Goal: Task Accomplishment & Management: Manage account settings

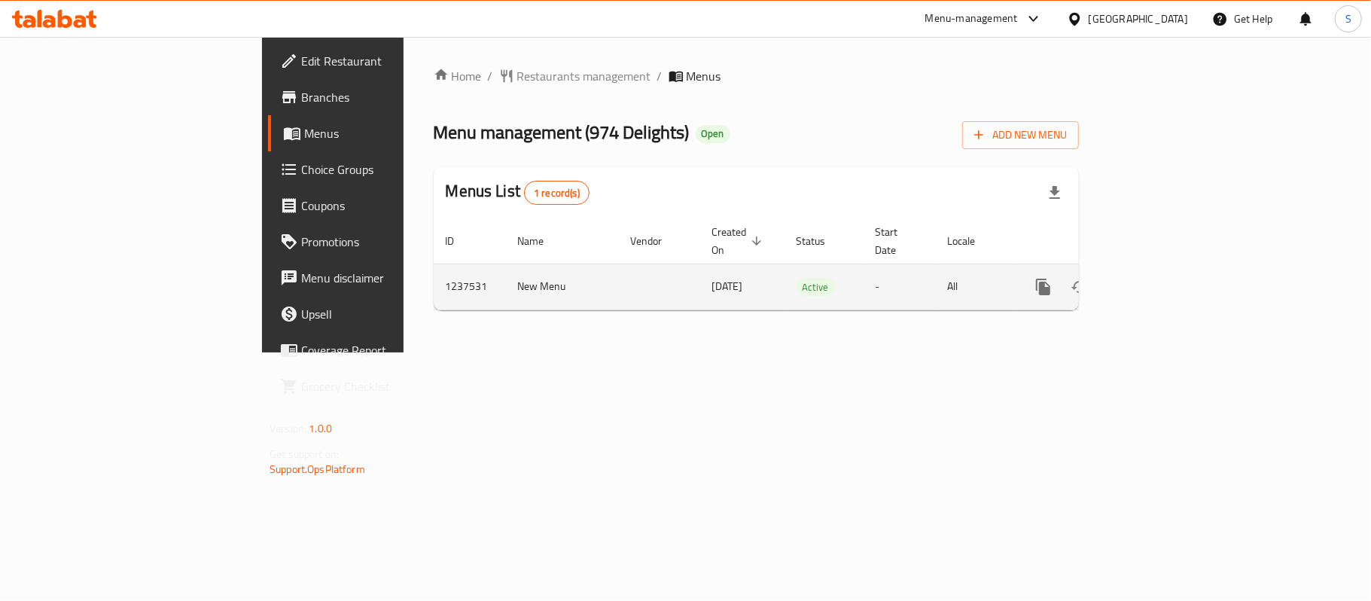
click at [1161, 278] on icon "enhanced table" at bounding box center [1152, 287] width 18 height 18
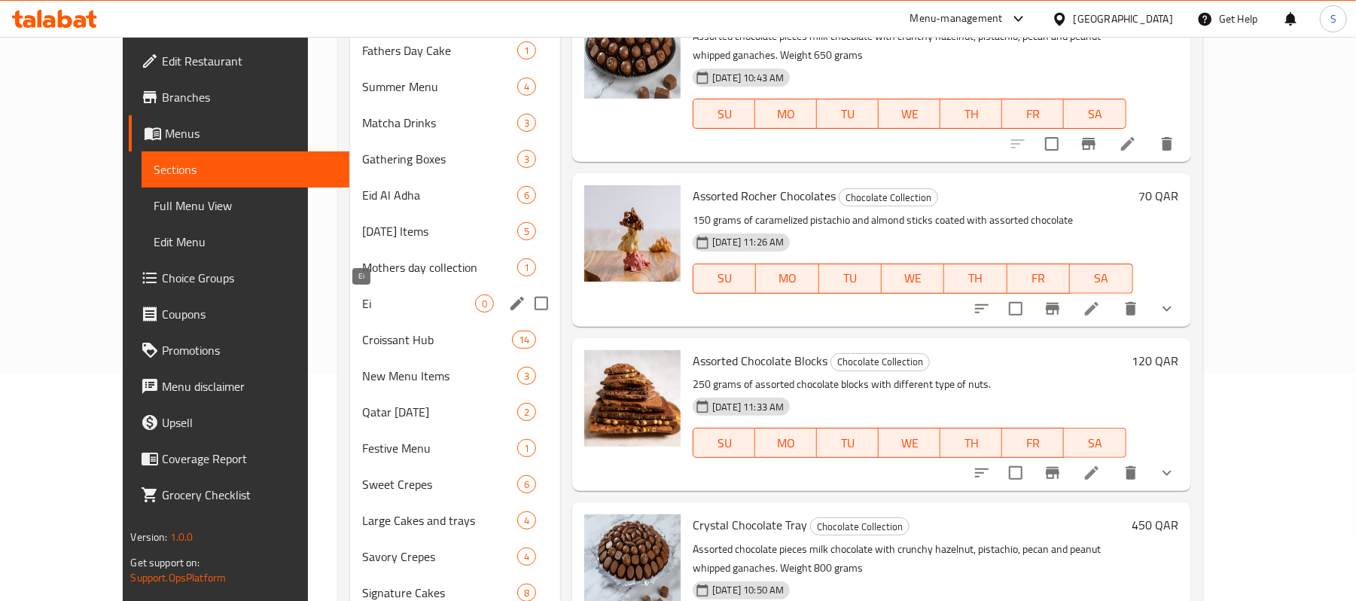
scroll to position [194, 0]
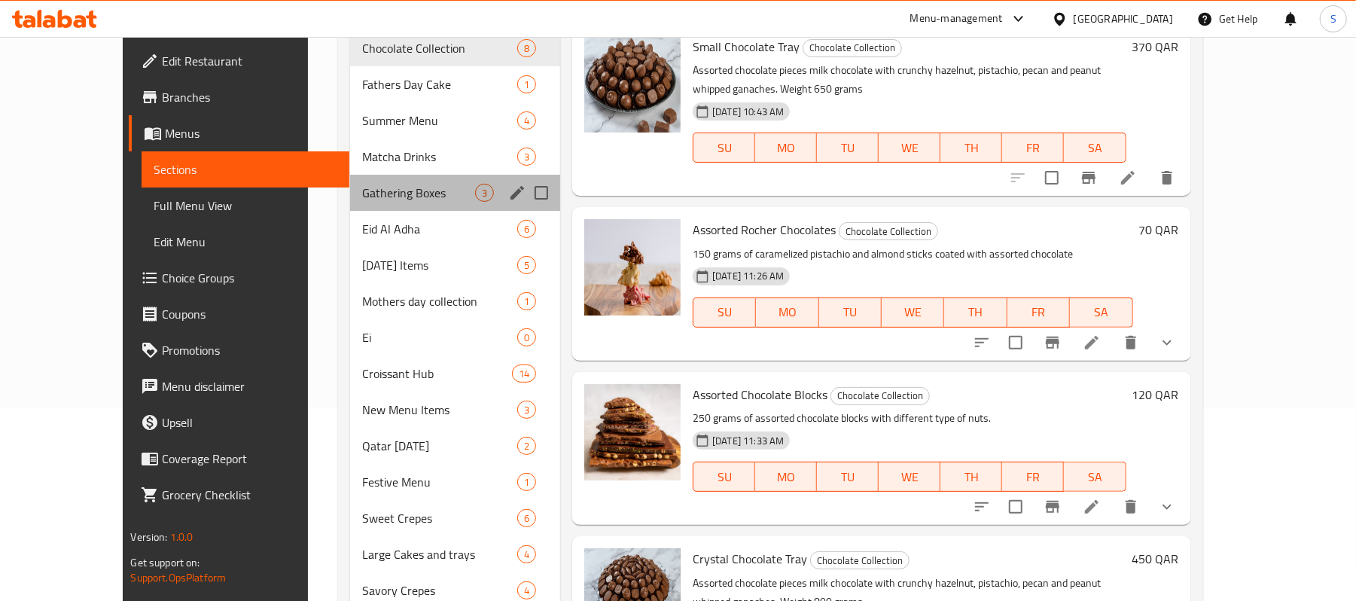
click at [350, 179] on div "Gathering Boxes 3" at bounding box center [455, 193] width 210 height 36
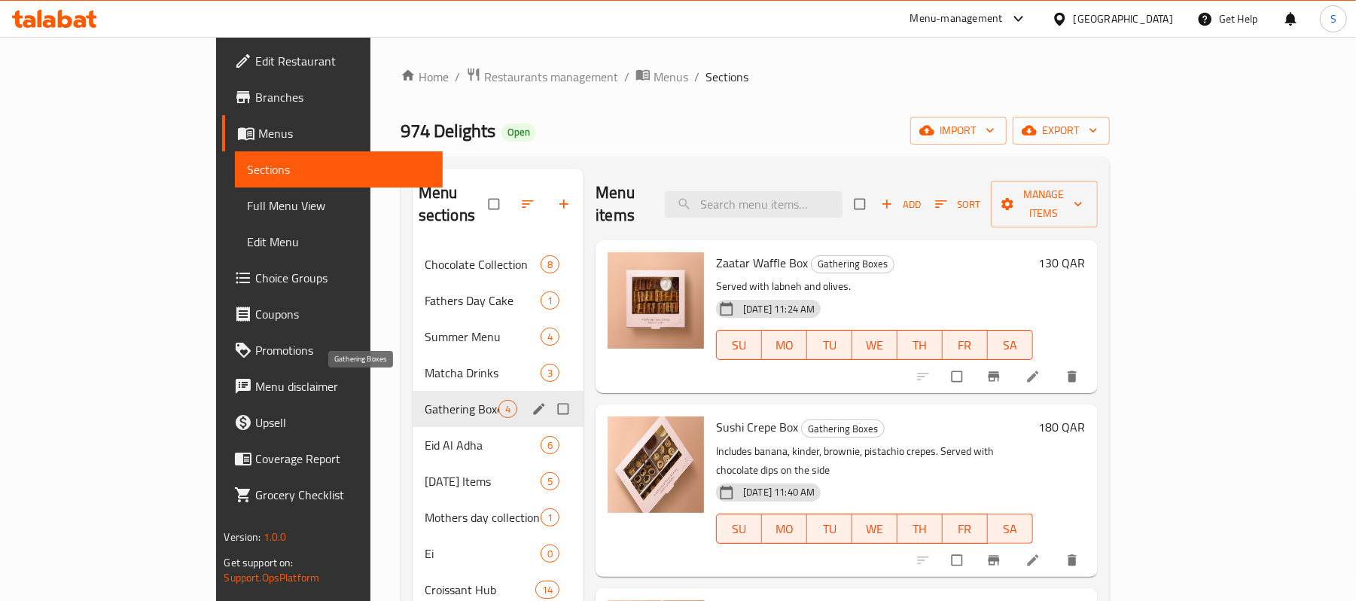
click at [425, 400] on span "Gathering Boxes" at bounding box center [462, 409] width 74 height 18
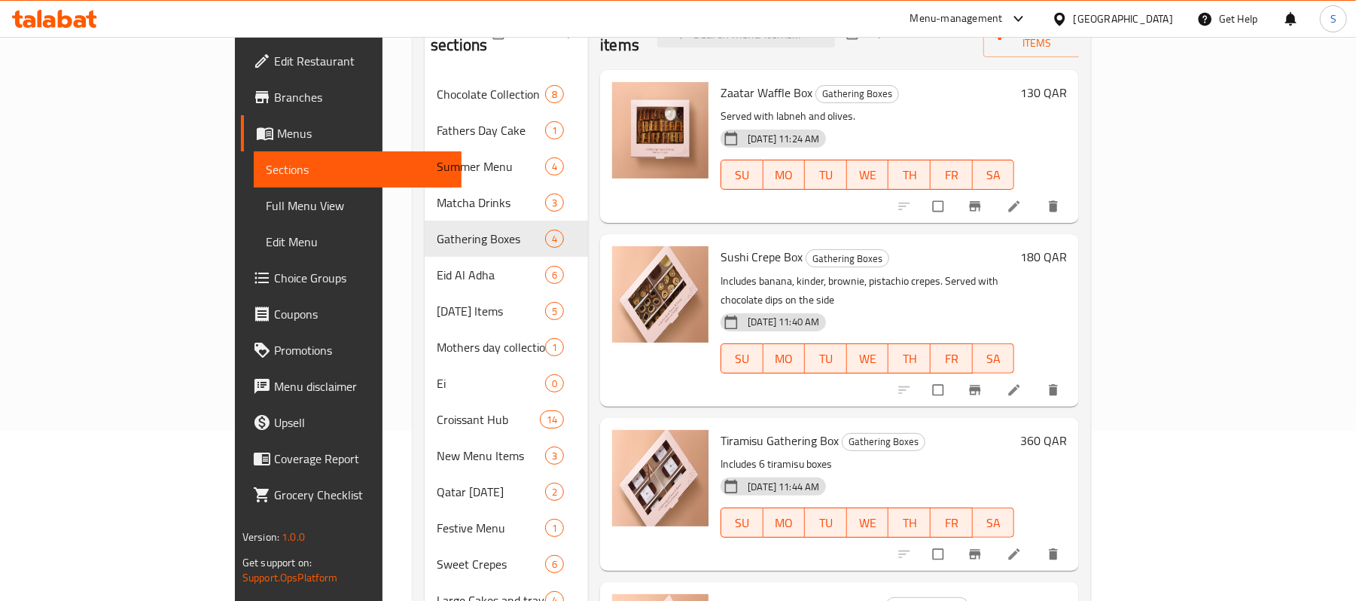
scroll to position [301, 0]
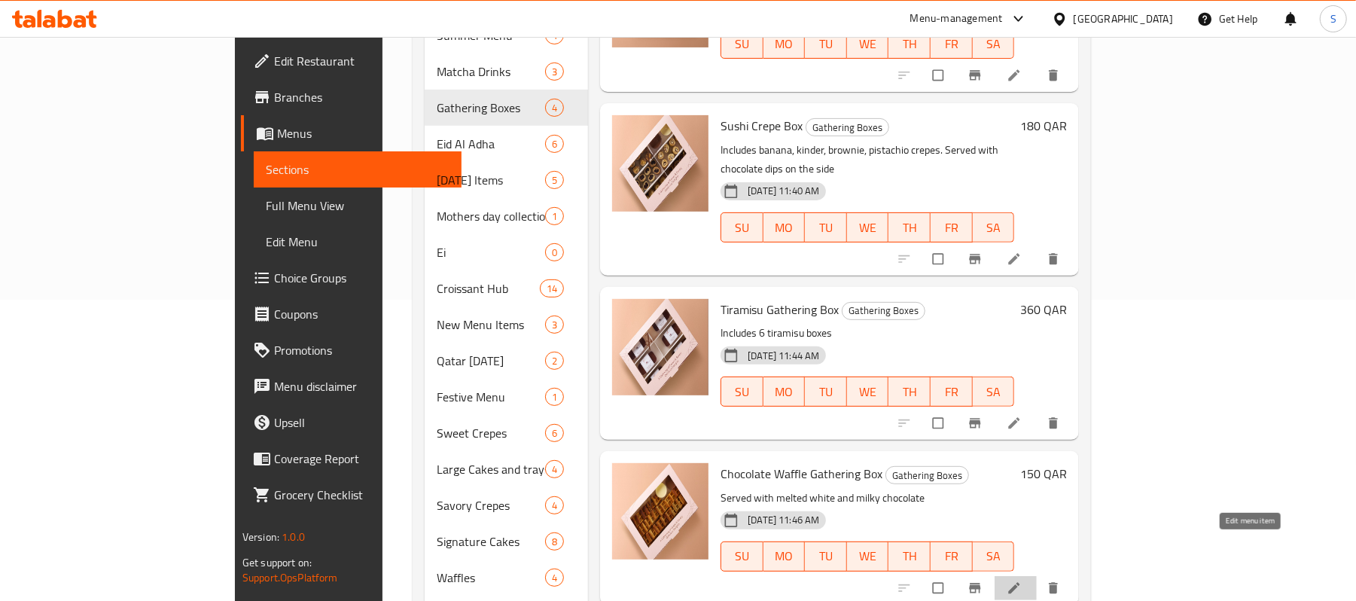
click at [1022, 581] on icon at bounding box center [1014, 588] width 15 height 15
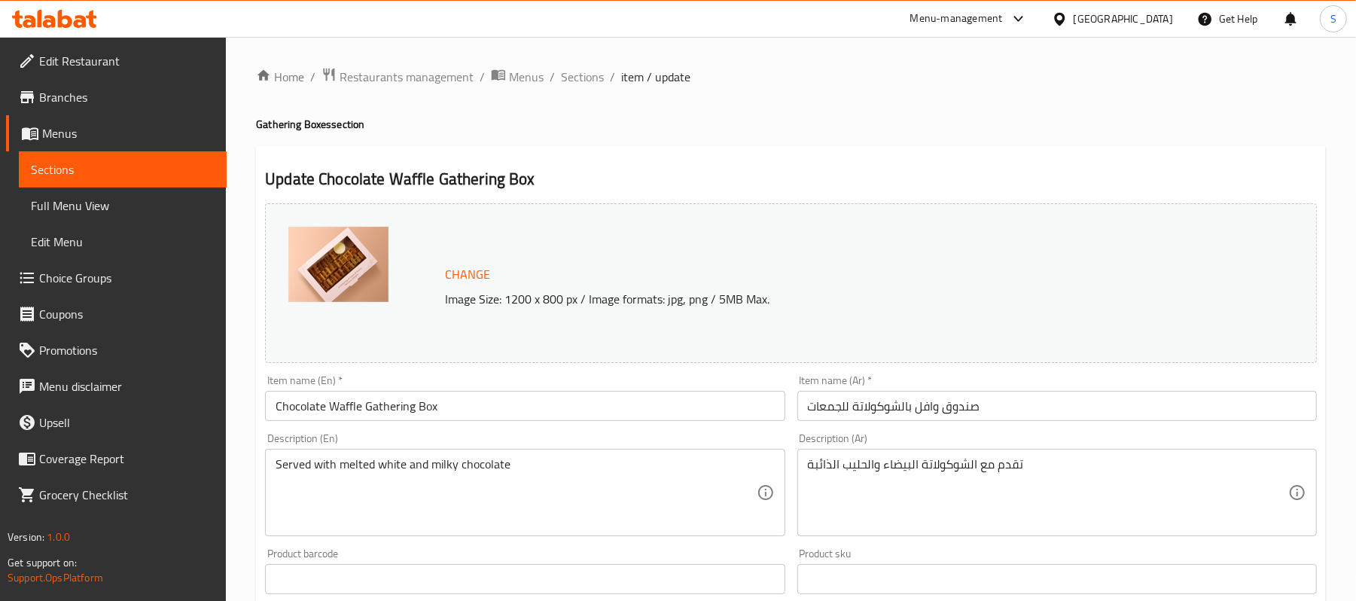
click at [1164, 4] on div "[GEOGRAPHIC_DATA]" at bounding box center [1112, 19] width 145 height 36
click at [1148, 13] on div "[GEOGRAPHIC_DATA]" at bounding box center [1123, 19] width 99 height 17
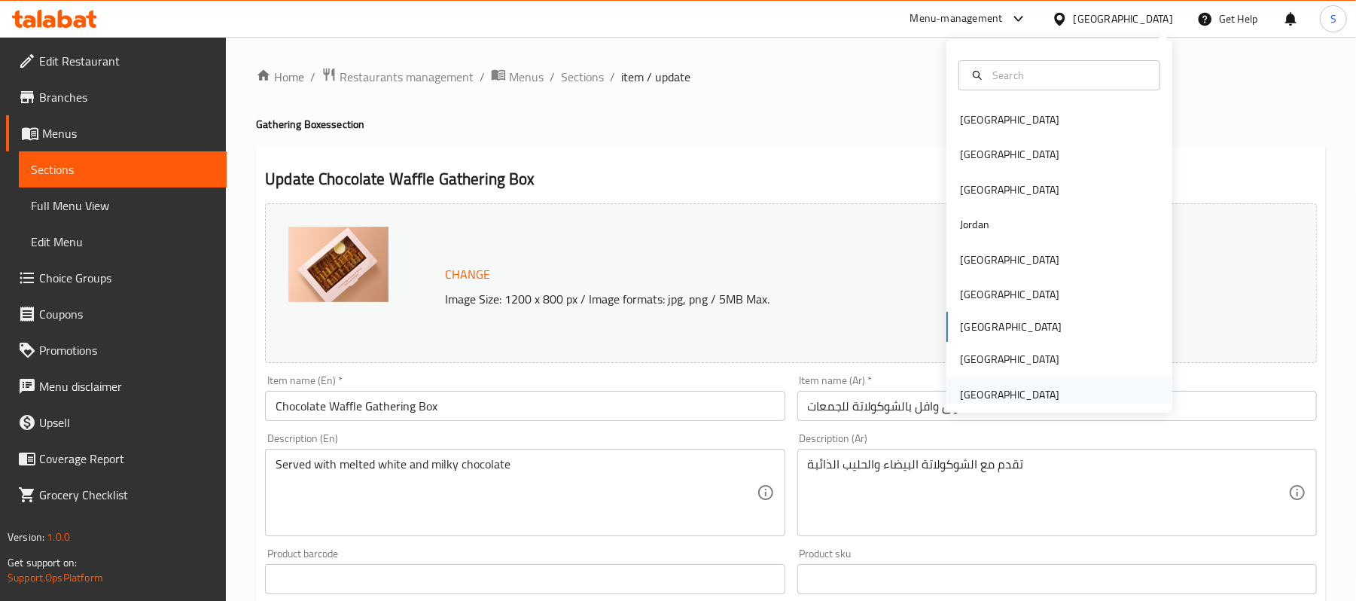
click at [1033, 386] on div "United Arab Emirates" at bounding box center [1009, 394] width 99 height 17
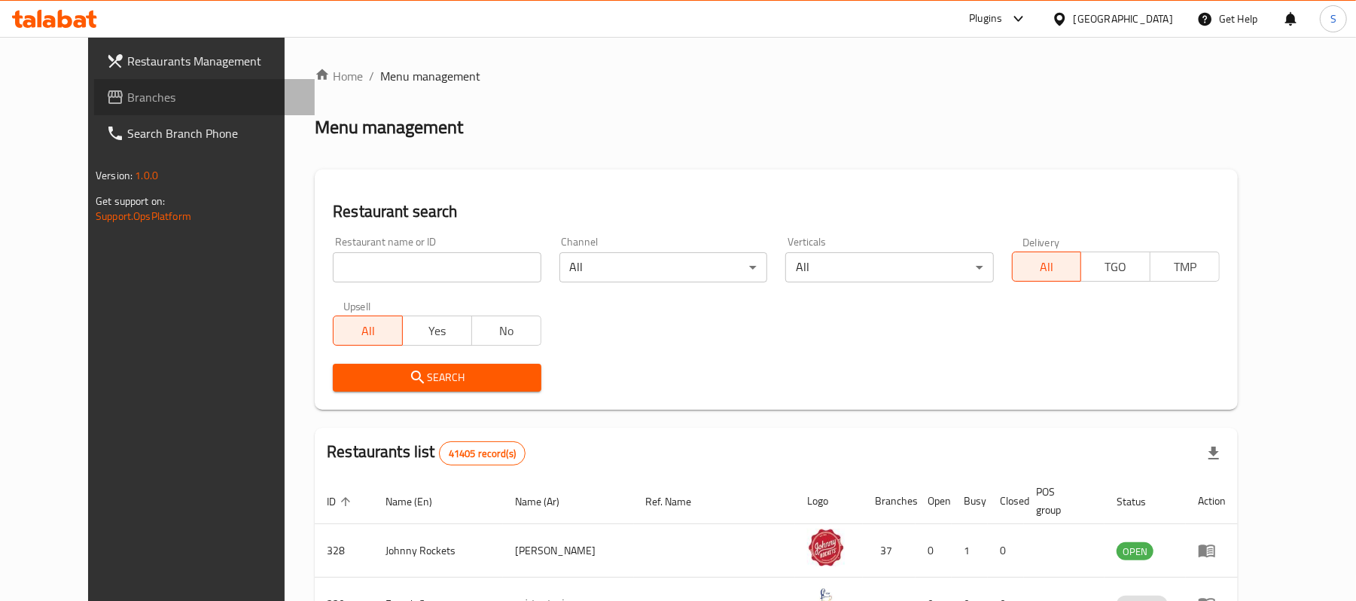
click at [127, 92] on span "Branches" at bounding box center [214, 97] width 175 height 18
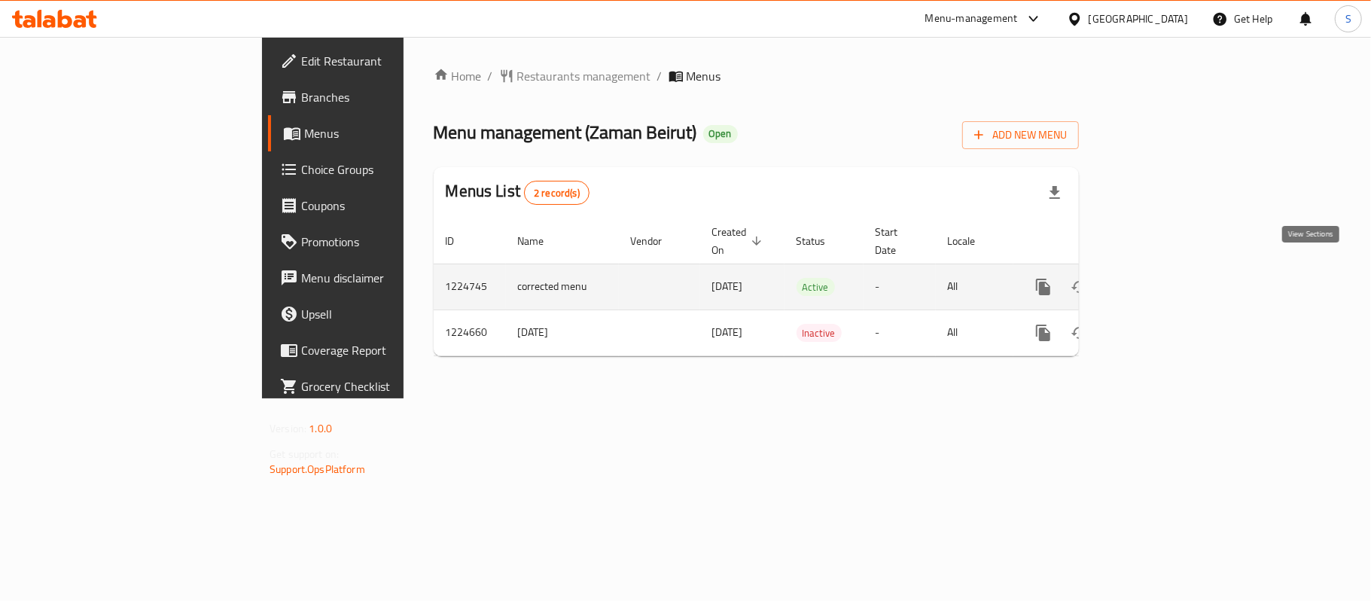
click at [1161, 278] on icon "enhanced table" at bounding box center [1152, 287] width 18 height 18
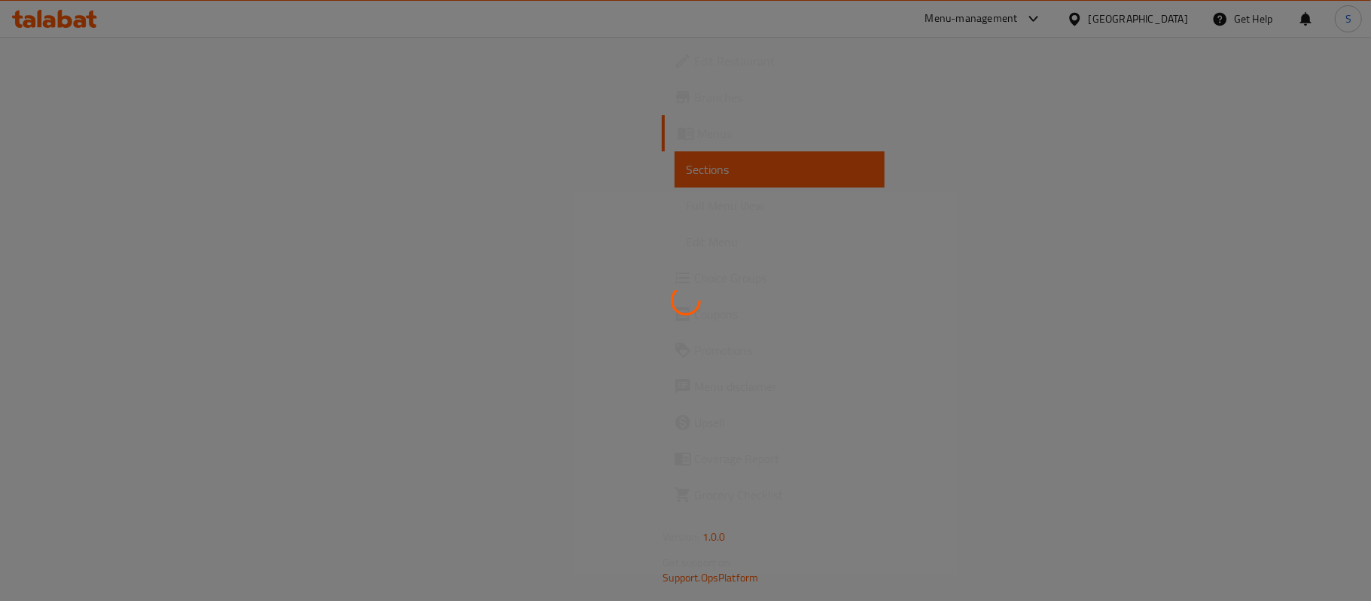
click at [809, 543] on div at bounding box center [685, 300] width 1371 height 601
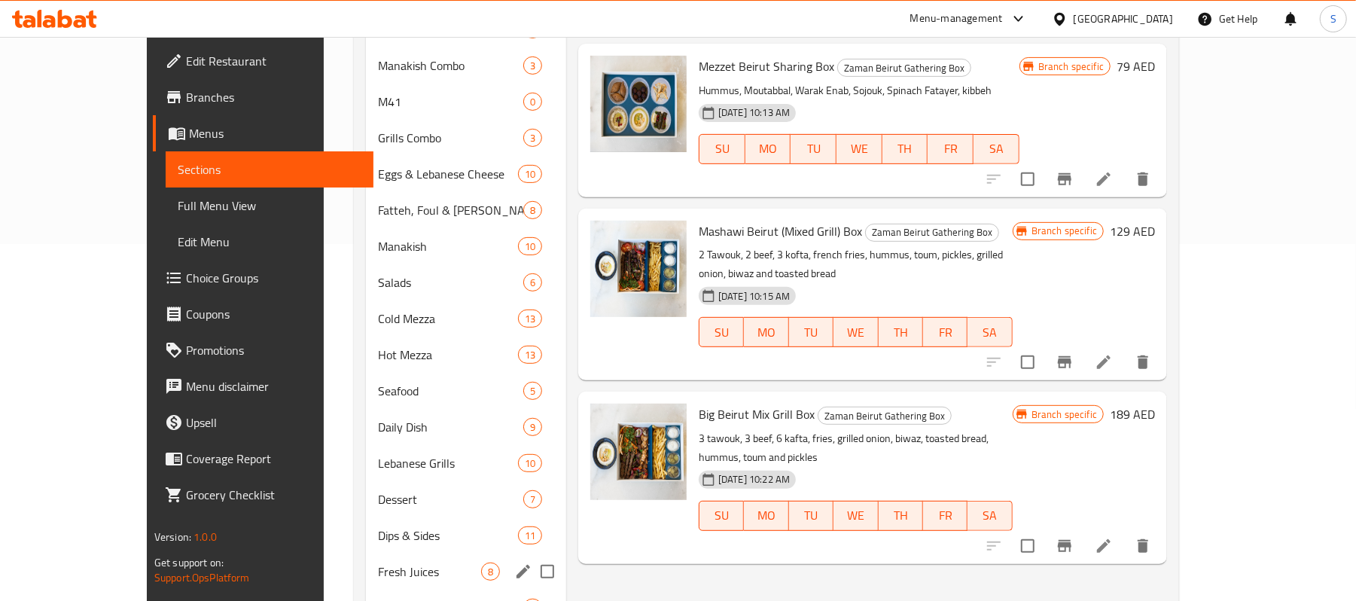
scroll to position [401, 0]
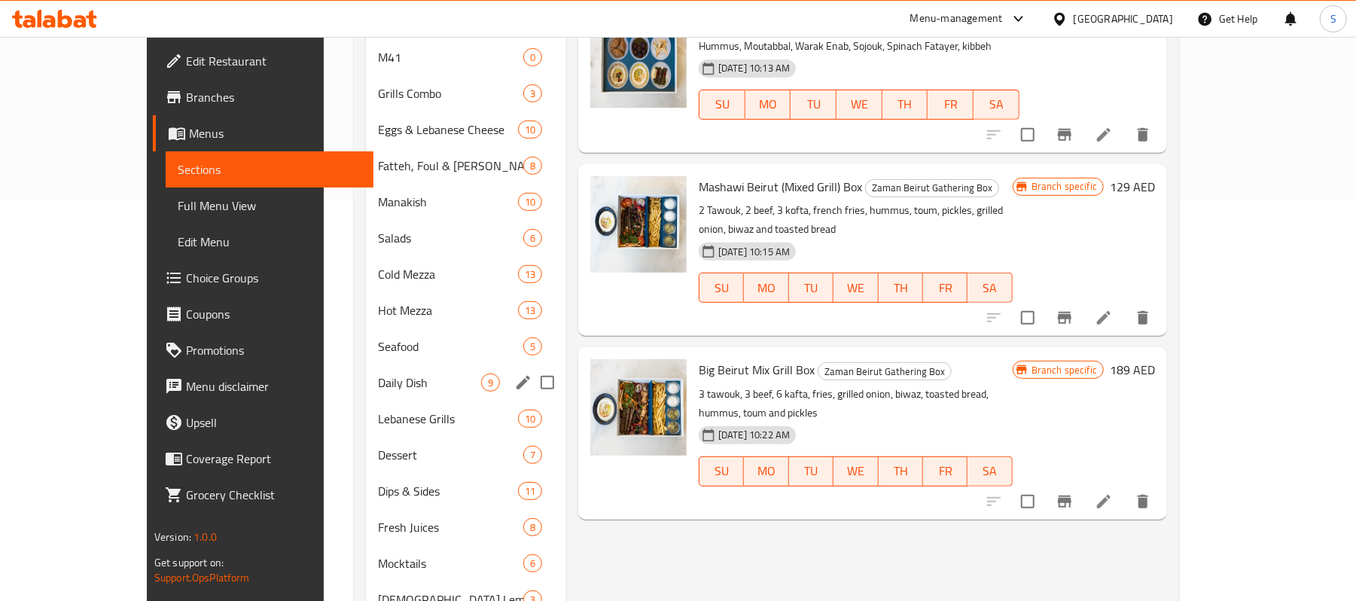
click at [378, 381] on span "Daily Dish" at bounding box center [429, 383] width 103 height 18
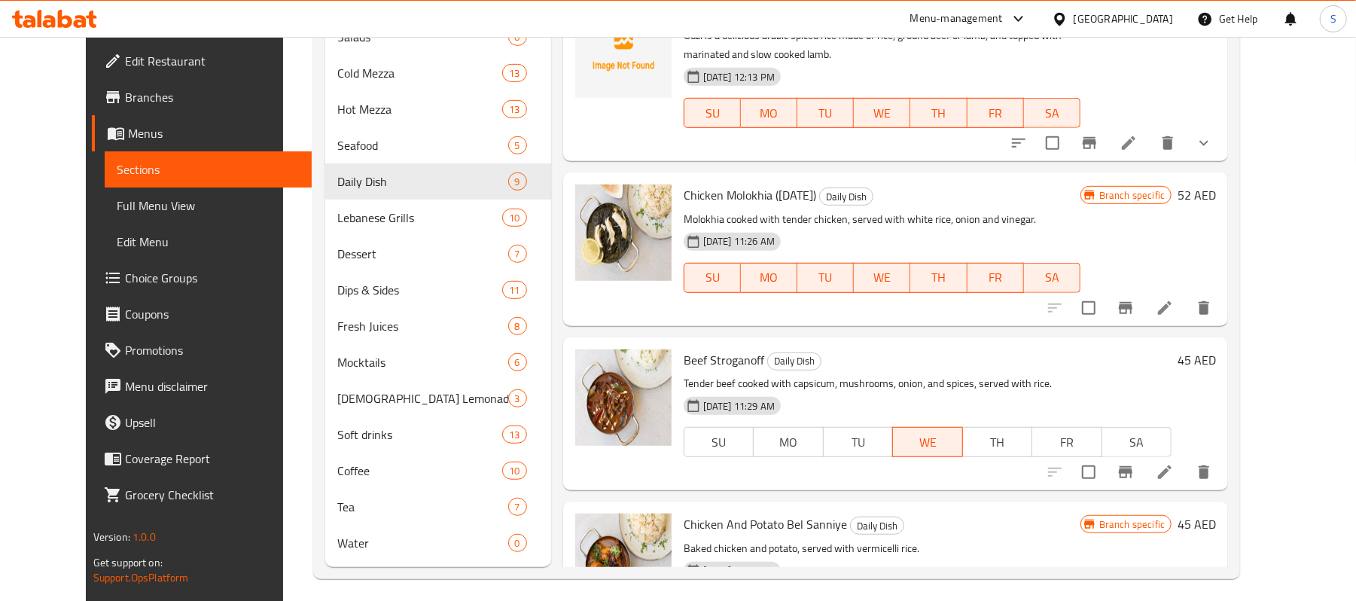
scroll to position [272, 0]
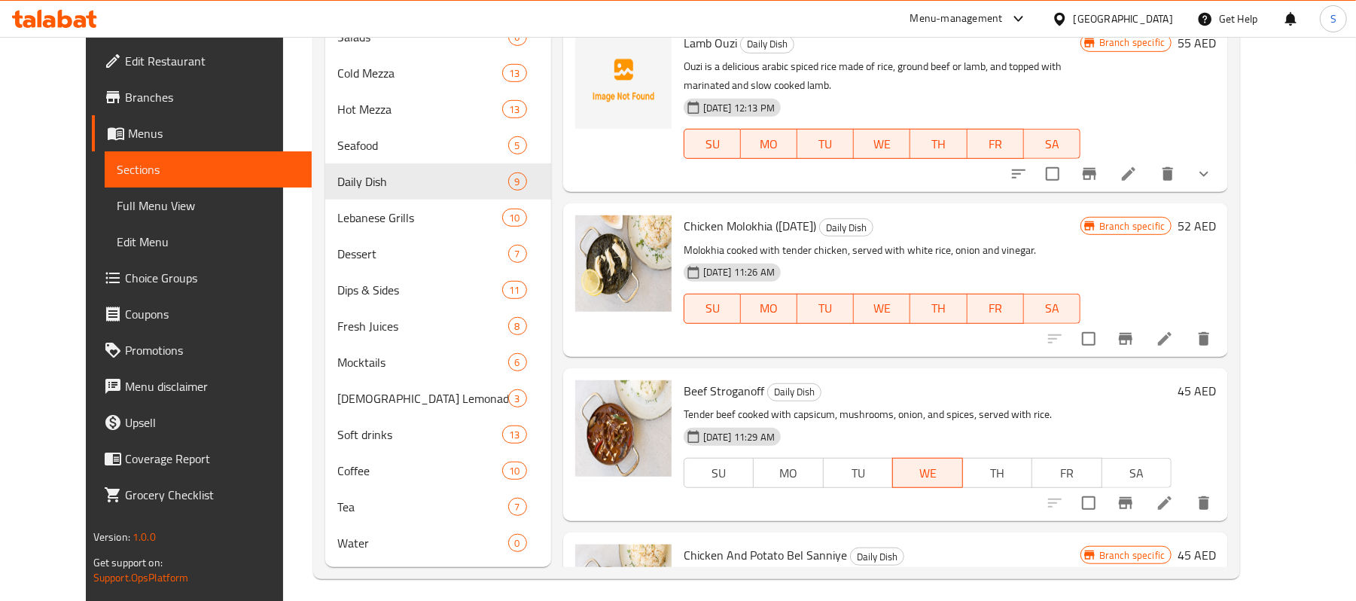
click at [1075, 309] on span "SA" at bounding box center [1052, 308] width 44 height 22
click at [1018, 311] on span "FR" at bounding box center [996, 308] width 44 height 22
click at [1172, 337] on icon at bounding box center [1165, 339] width 14 height 14
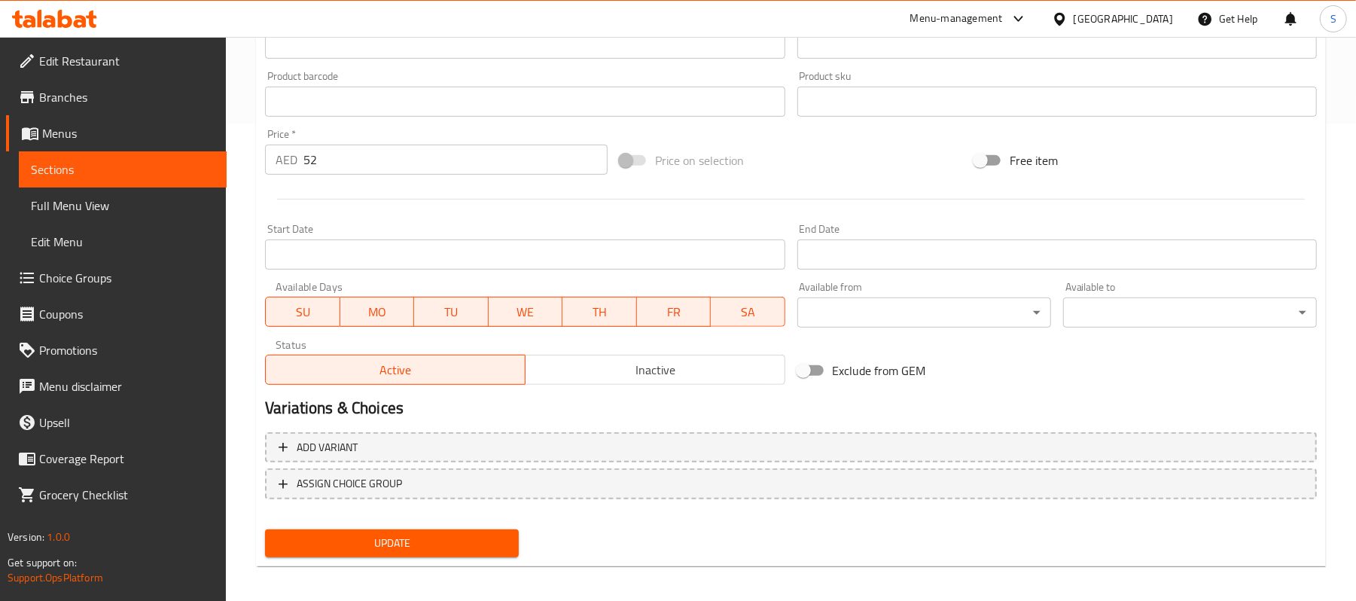
scroll to position [483, 0]
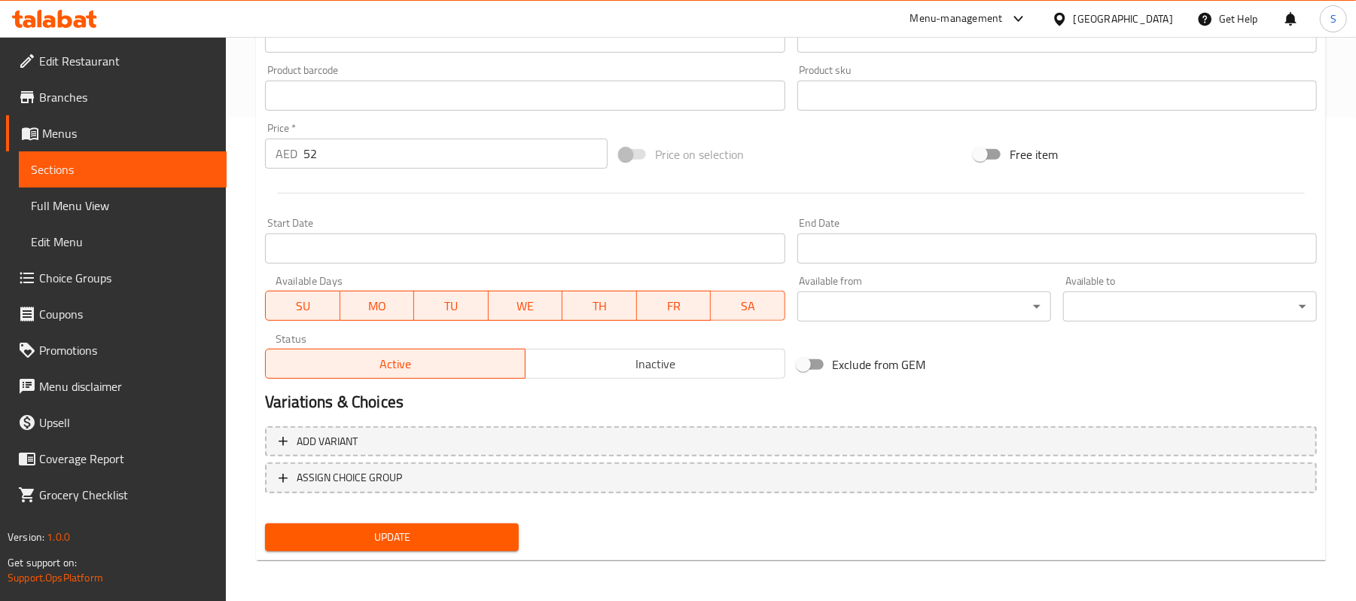
click at [754, 301] on span "SA" at bounding box center [748, 306] width 63 height 22
click at [666, 298] on span "FR" at bounding box center [674, 306] width 63 height 22
click at [598, 305] on span "TH" at bounding box center [600, 306] width 63 height 22
click at [520, 310] on span "WE" at bounding box center [526, 306] width 63 height 22
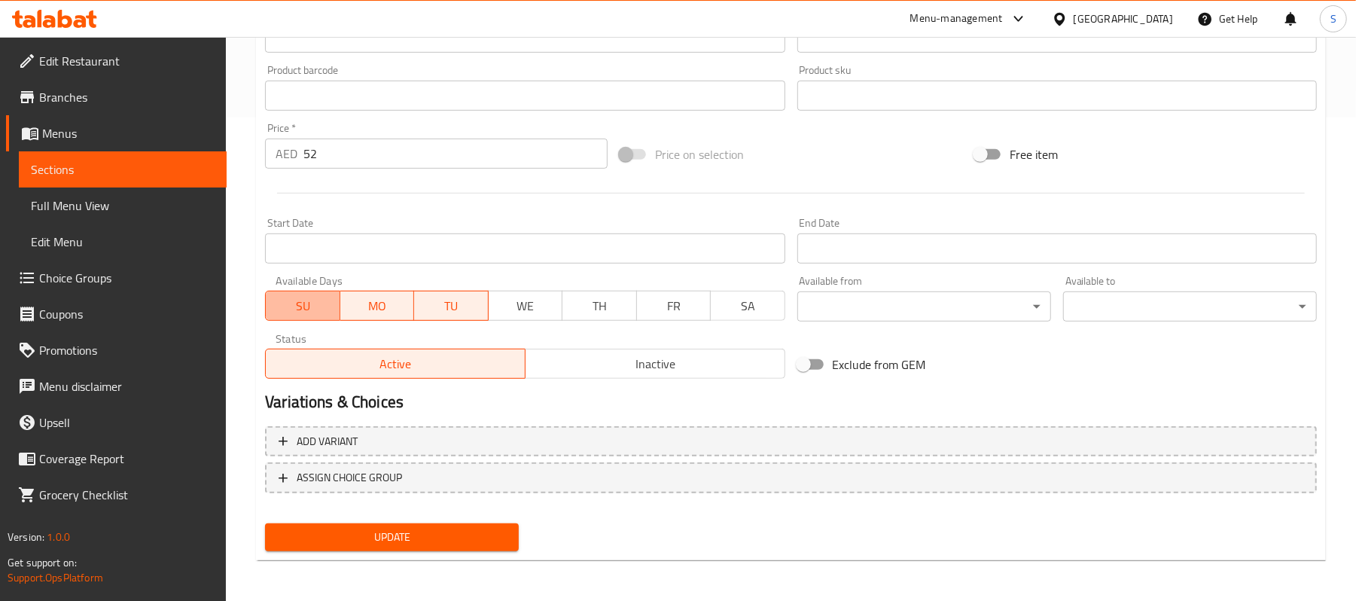
click at [294, 310] on span "SU" at bounding box center [303, 306] width 62 height 22
click at [362, 309] on span "MO" at bounding box center [377, 306] width 62 height 22
click at [462, 543] on span "Update" at bounding box center [392, 537] width 230 height 19
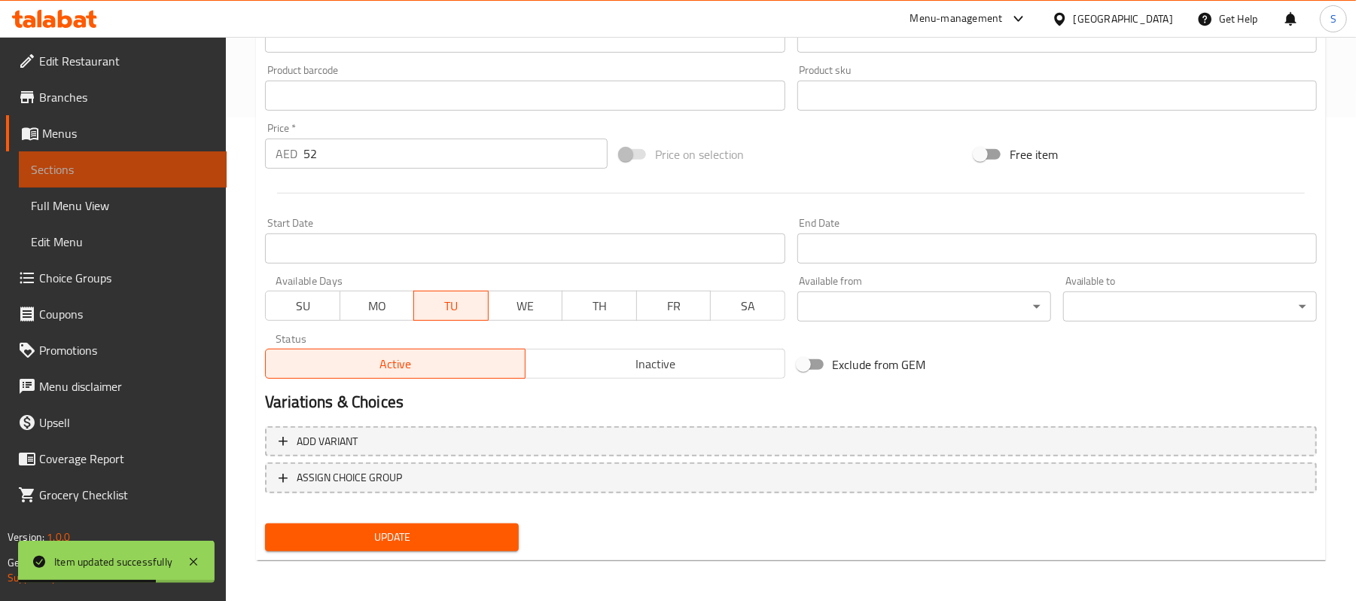
click at [74, 173] on span "Sections" at bounding box center [123, 169] width 184 height 18
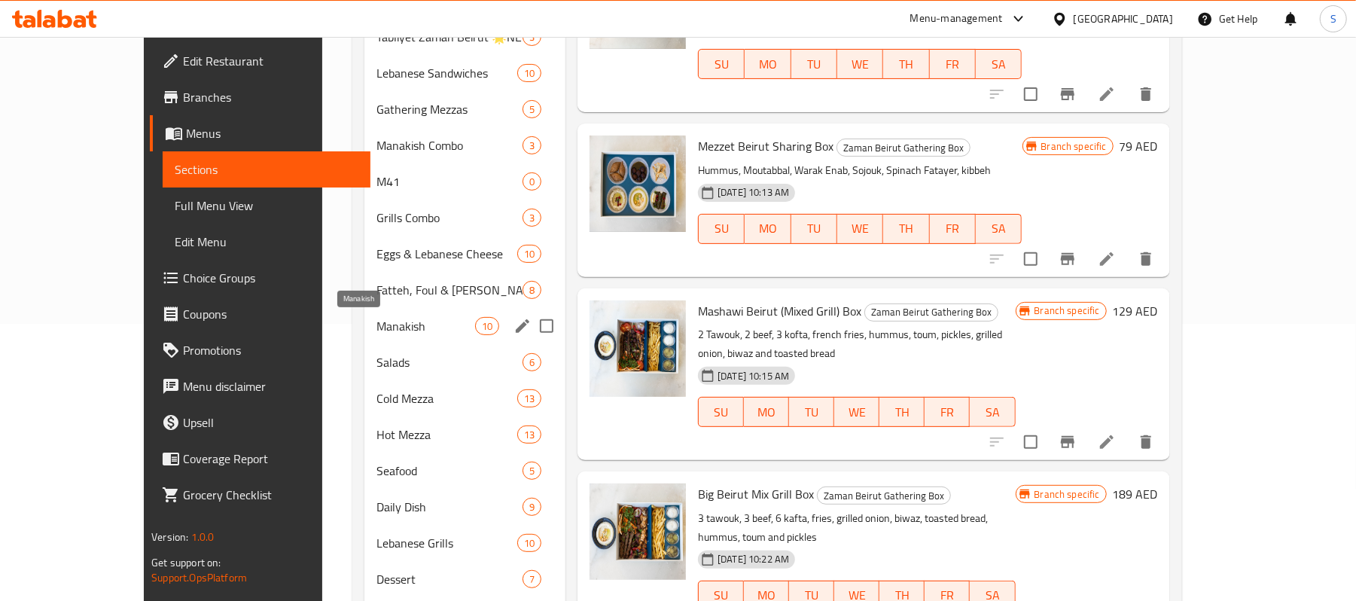
scroll to position [312, 0]
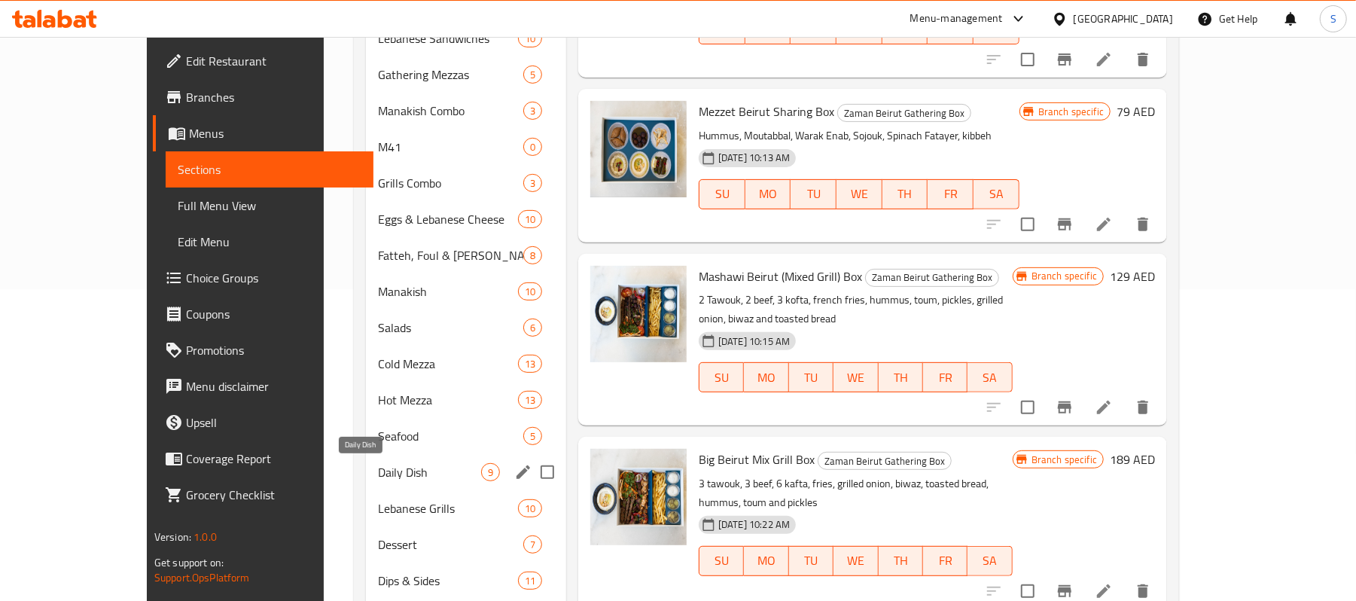
click at [378, 477] on span "Daily Dish" at bounding box center [429, 472] width 103 height 18
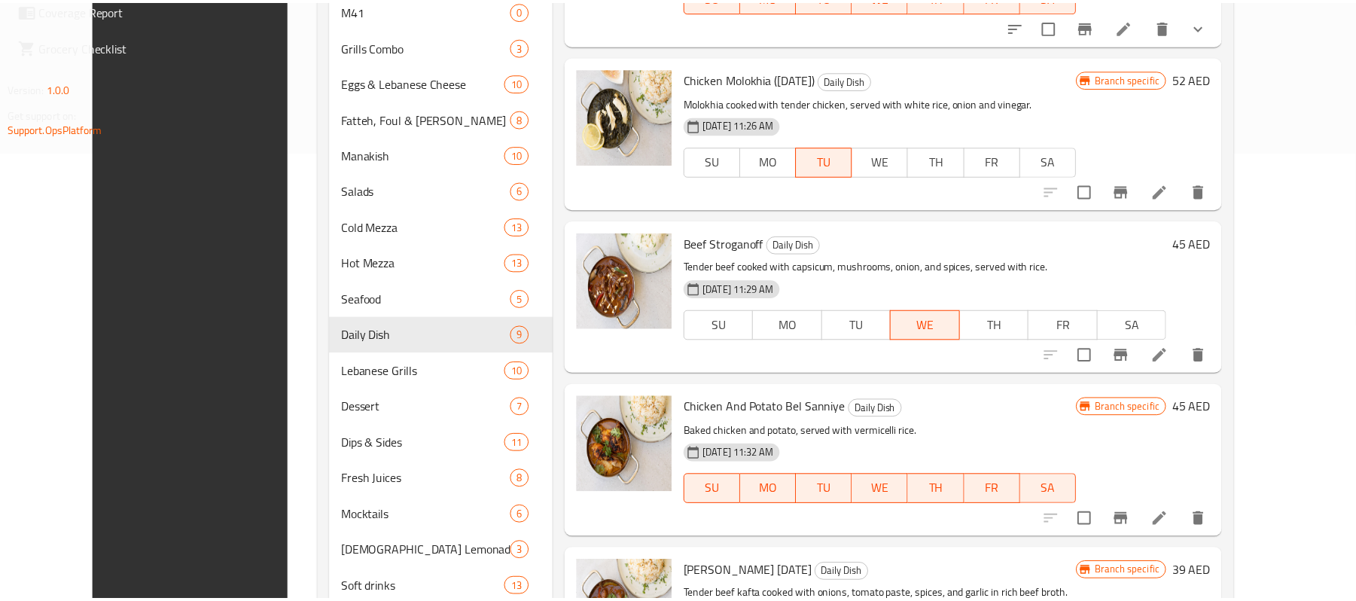
scroll to position [612, 0]
